Goal: Transaction & Acquisition: Purchase product/service

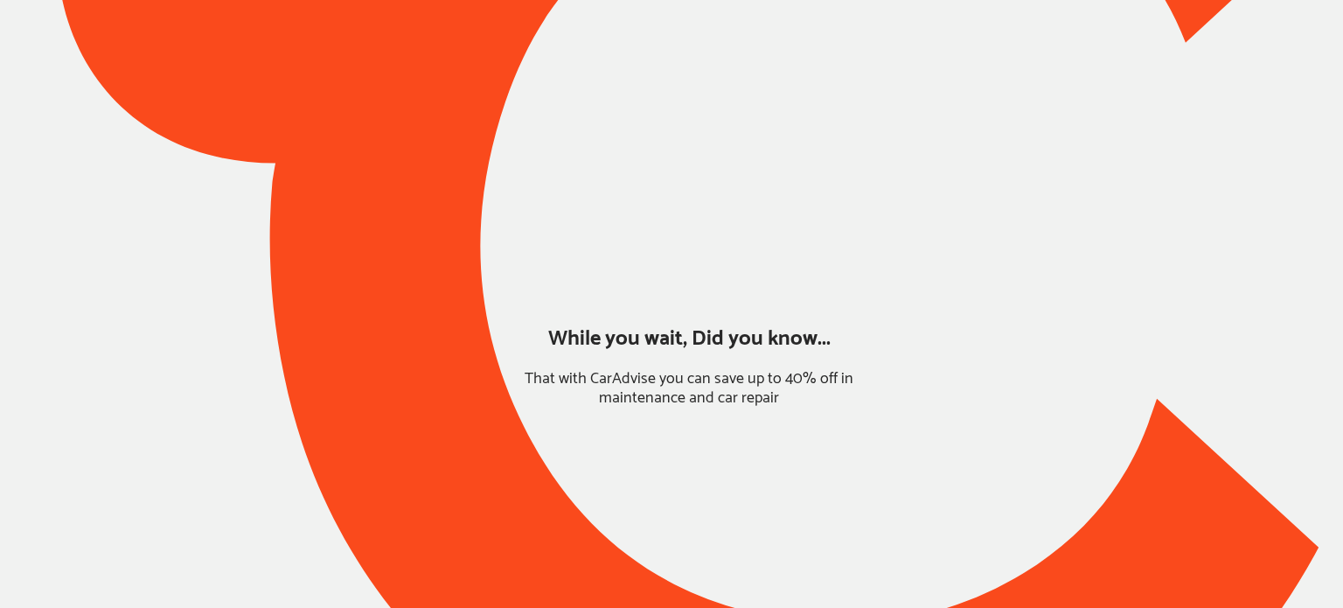
type input "*****"
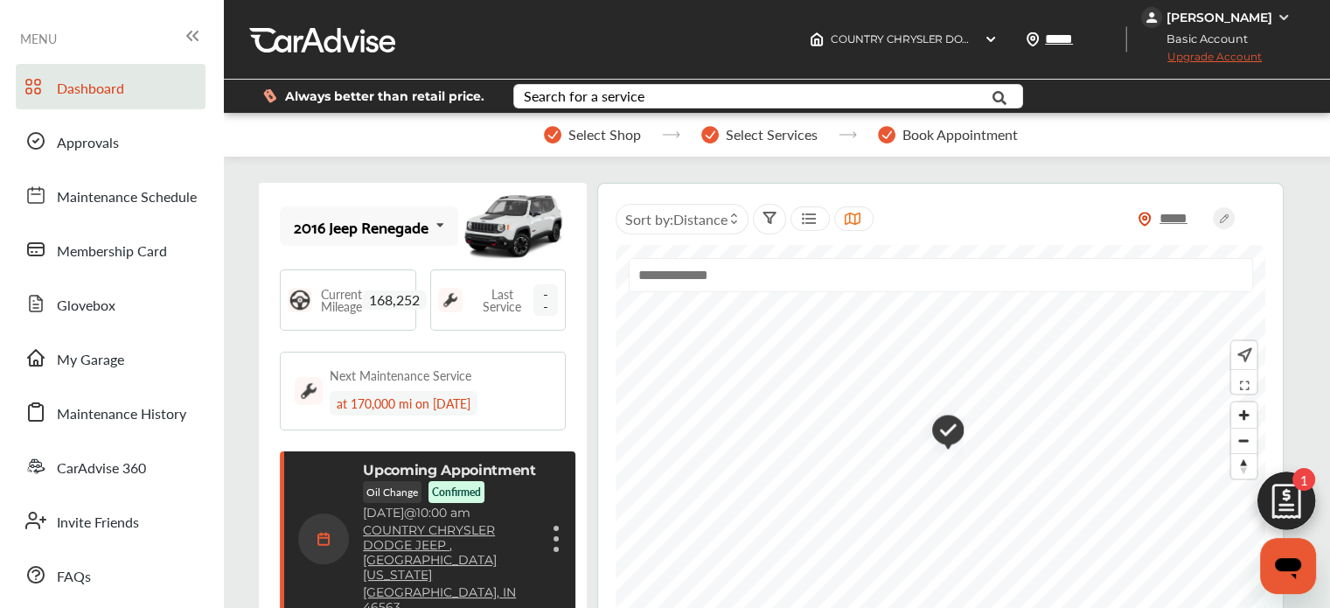
click at [1290, 506] on img at bounding box center [1287, 506] width 84 height 84
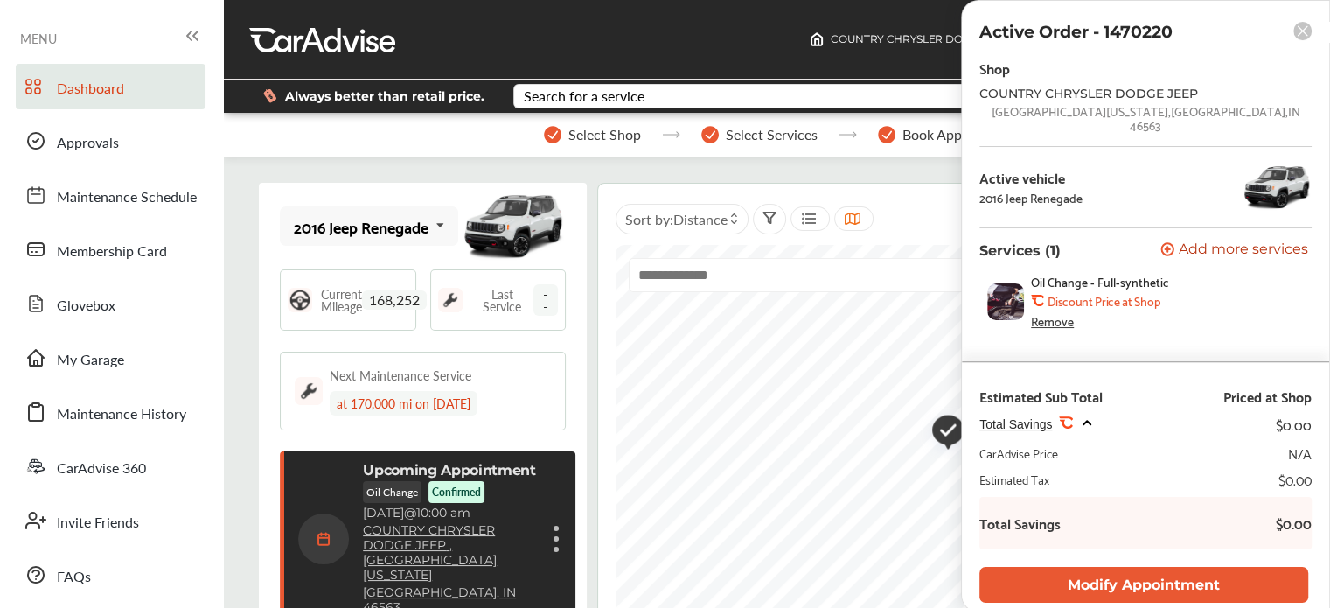
scroll to position [3, 0]
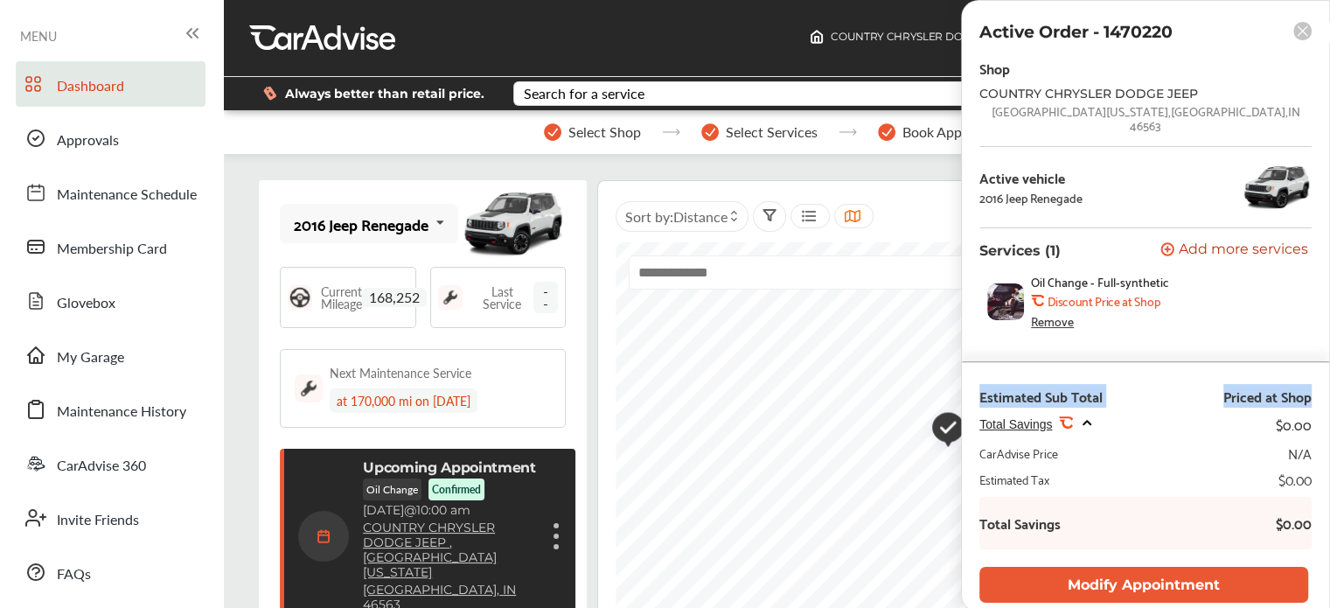
drag, startPoint x: 977, startPoint y: 397, endPoint x: 1319, endPoint y: 396, distance: 342.0
click at [1319, 396] on div "Estimated Sub Total Priced at Shop Total Savings .st0{fill:#FA4A1C;} $0.00 CarA…" at bounding box center [1145, 486] width 367 height 249
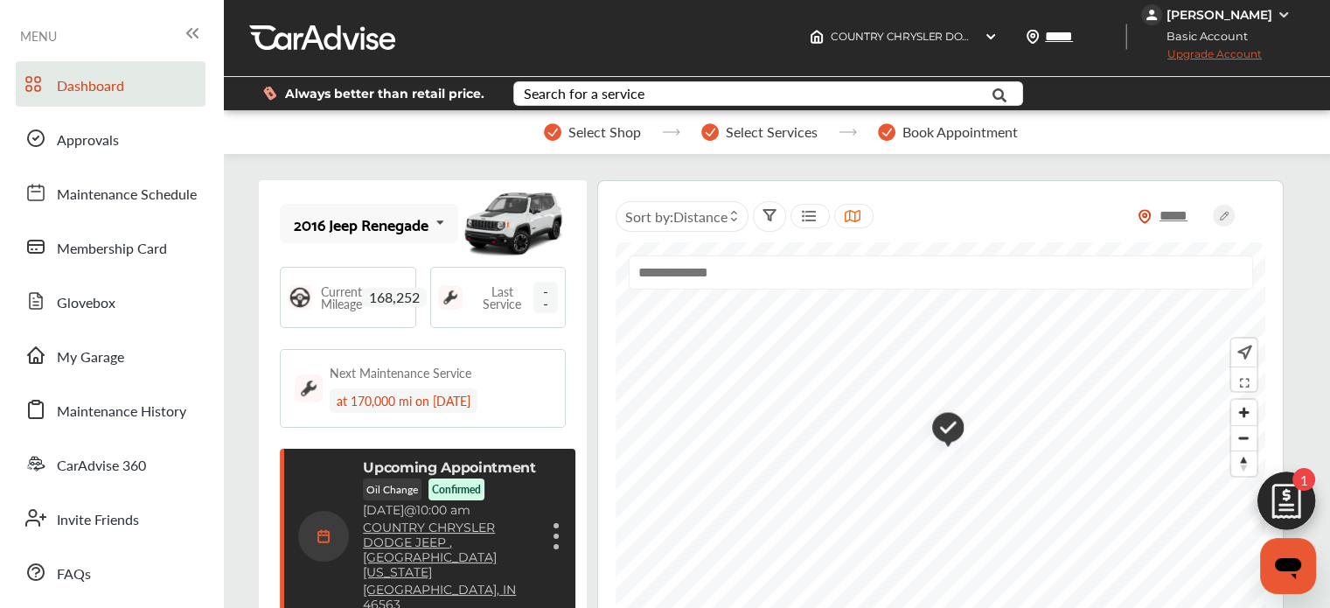
click at [1278, 523] on img at bounding box center [1287, 506] width 84 height 84
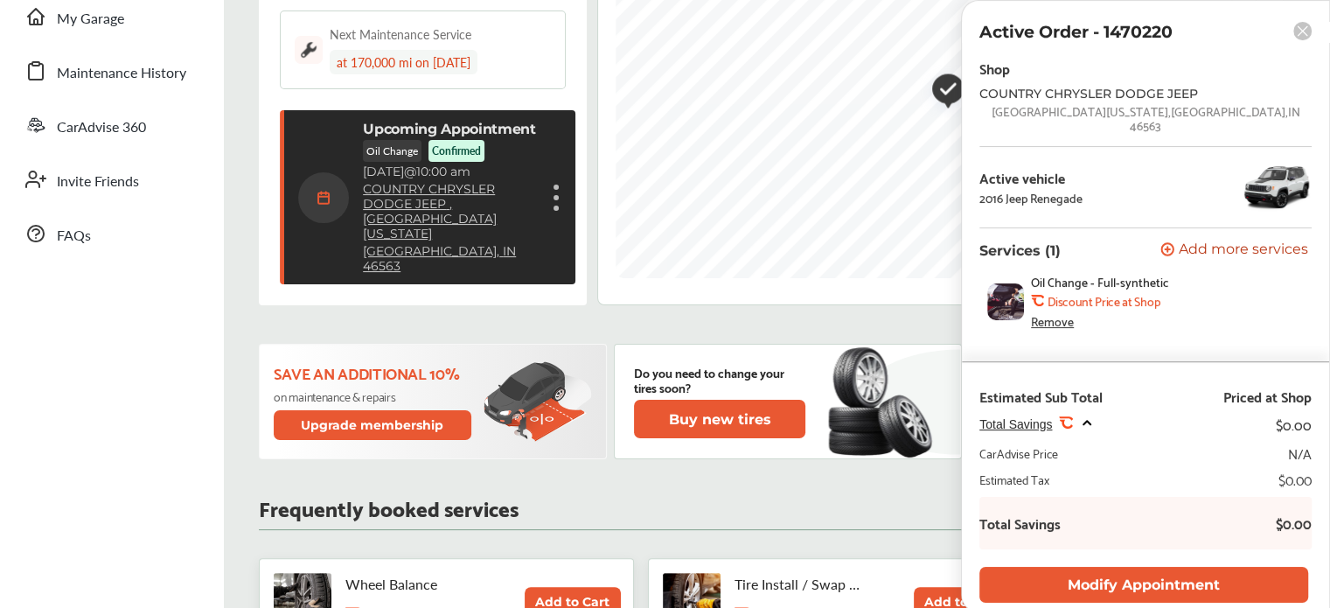
scroll to position [0, 0]
